Goal: Complete application form: Complete application form

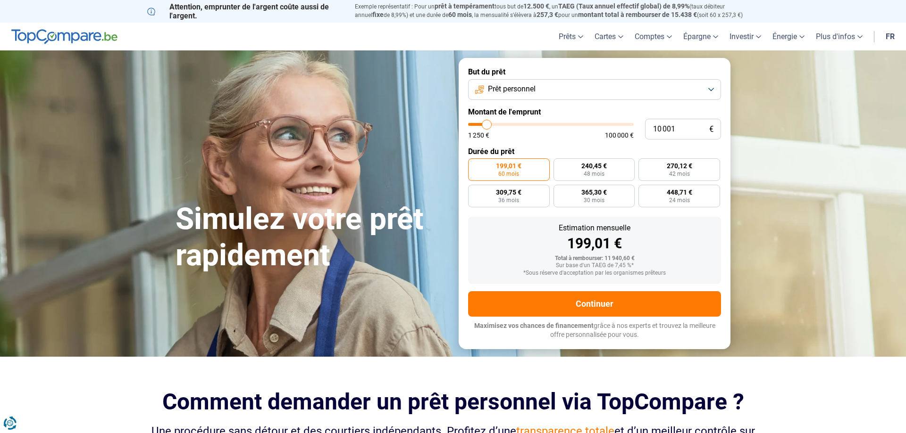
type input "68 750"
type input "68750"
click at [579, 126] on input "range" at bounding box center [551, 124] width 166 height 3
radio input "false"
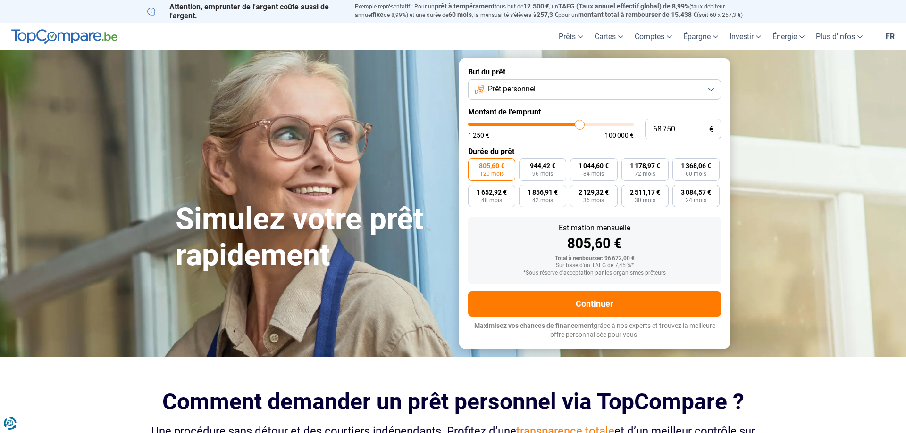
type input "75 500"
type input "75500"
click at [590, 126] on input "range" at bounding box center [551, 124] width 166 height 3
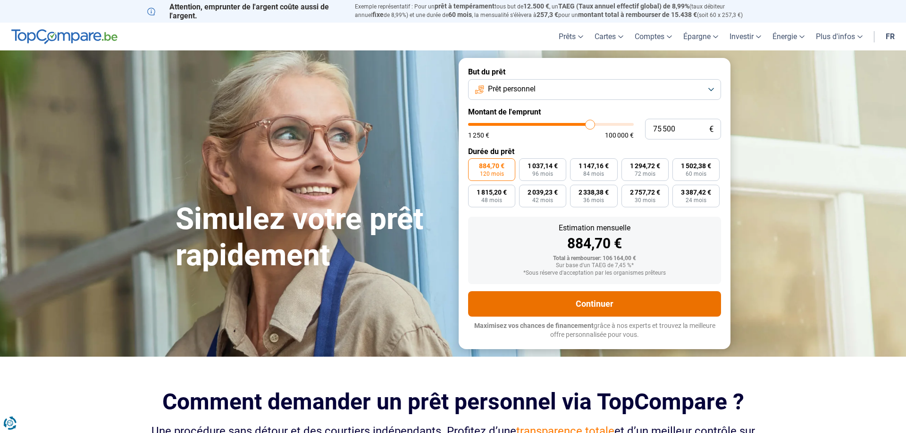
click at [608, 305] on button "Continuer" at bounding box center [594, 303] width 253 height 25
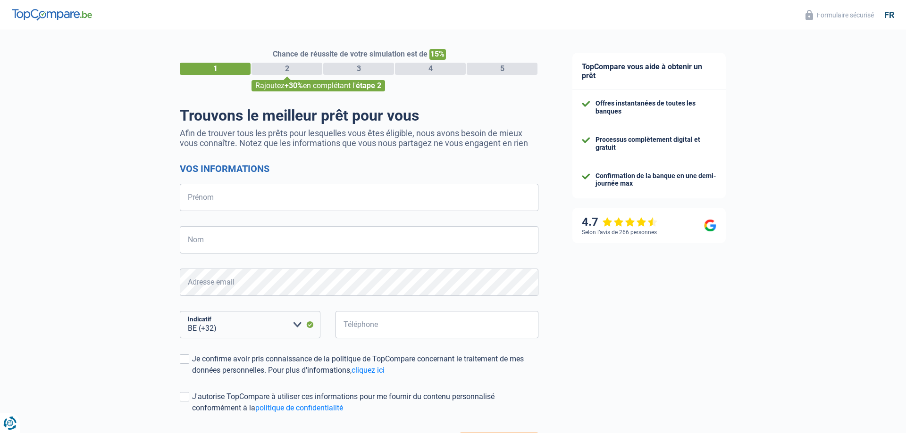
select select "32"
click at [252, 201] on input "Prénom" at bounding box center [359, 197] width 358 height 27
type input "fatih"
type input "birinci"
click at [180, 311] on select "BE (+32) LU (+352) Veuillez sélectionner une option" at bounding box center [250, 324] width 141 height 27
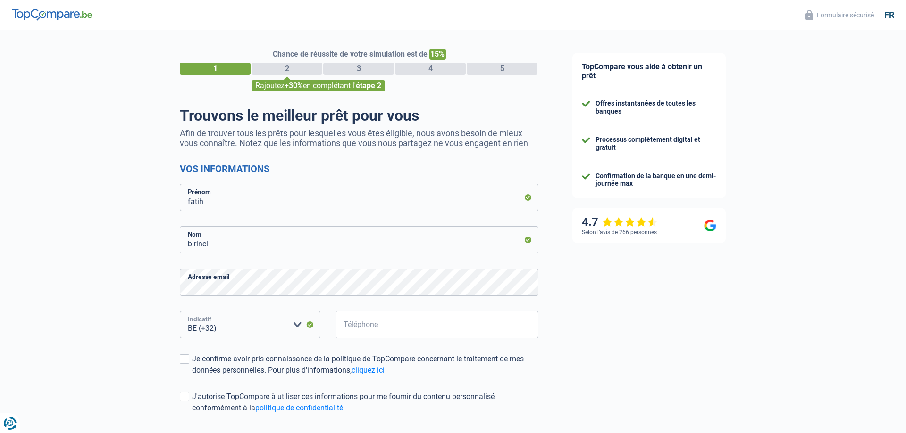
click option "BE (+32)" at bounding box center [0, 0] width 0 height 0
drag, startPoint x: 378, startPoint y: 338, endPoint x: 378, endPoint y: 331, distance: 6.6
click at [378, 336] on input "Téléphone" at bounding box center [436, 324] width 203 height 27
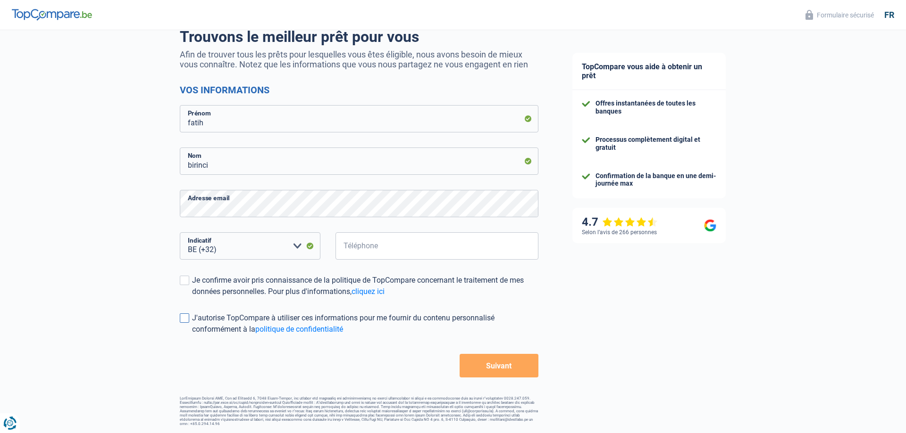
click at [182, 319] on span at bounding box center [184, 318] width 9 height 9
click at [192, 335] on input "J'autorise TopCompare à utiliser ces informations pour me fournir du contenu pe…" at bounding box center [192, 335] width 0 height 0
click at [189, 320] on span at bounding box center [184, 318] width 9 height 9
click at [192, 335] on input "J'autorise TopCompare à utiliser ces informations pour me fournir du contenu pe…" at bounding box center [192, 335] width 0 height 0
click at [189, 282] on span at bounding box center [184, 280] width 9 height 9
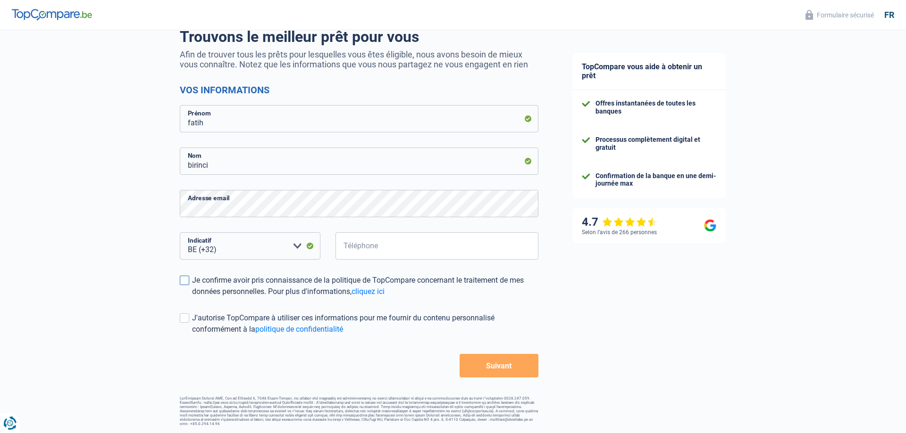
click at [192, 298] on input "Je confirme avoir pris connaissance de la politique de TopCompare concernant le…" at bounding box center [192, 298] width 0 height 0
click at [510, 365] on button "Suivant" at bounding box center [498, 366] width 79 height 24
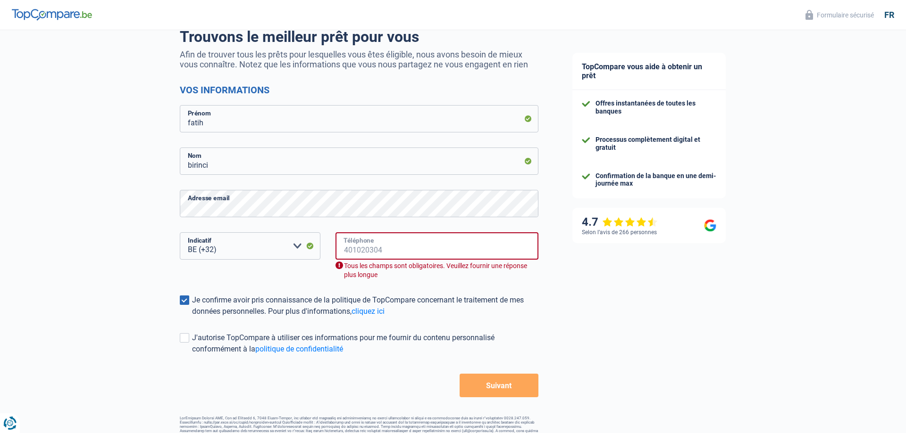
click at [391, 253] on input "Téléphone" at bounding box center [436, 246] width 203 height 27
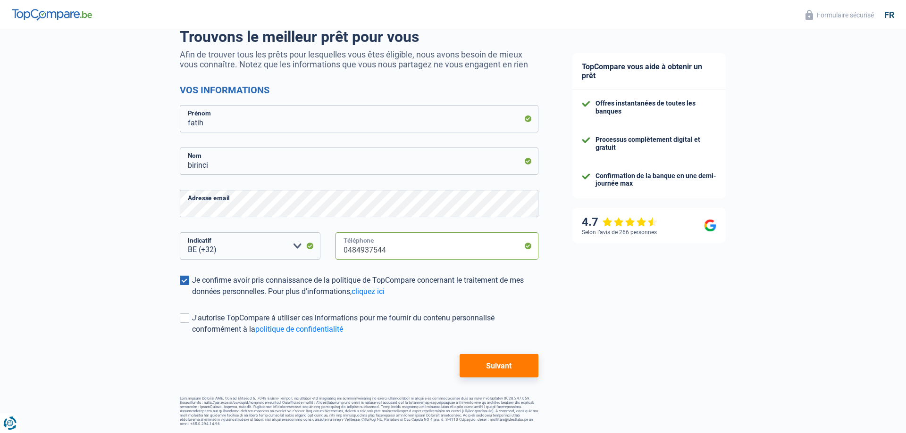
type input "0484937544"
click at [490, 367] on button "Suivant" at bounding box center [498, 366] width 79 height 24
